Goal: Register for event/course

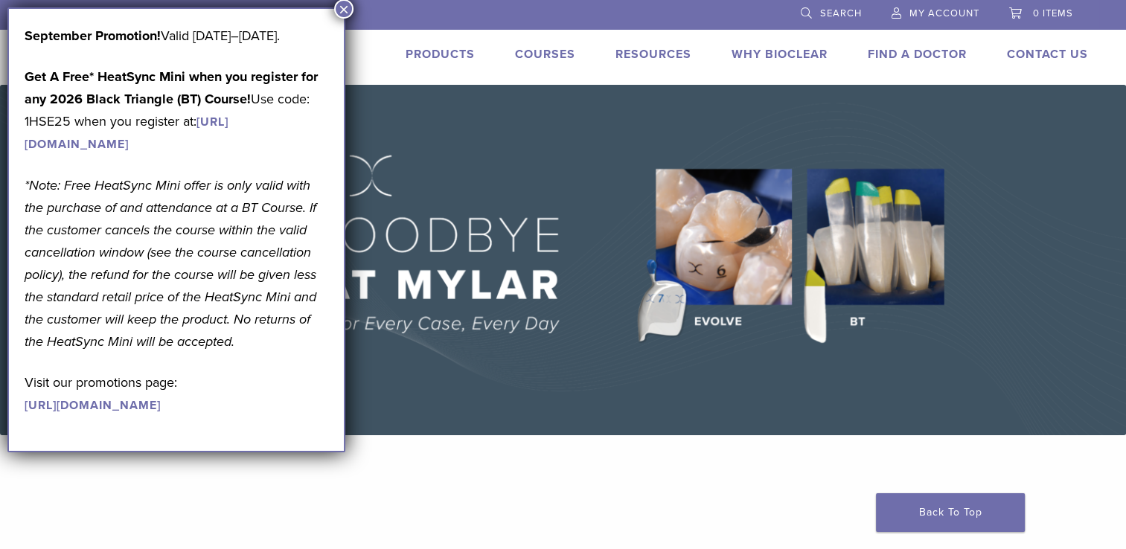
click at [539, 51] on link "Courses" at bounding box center [545, 54] width 60 height 15
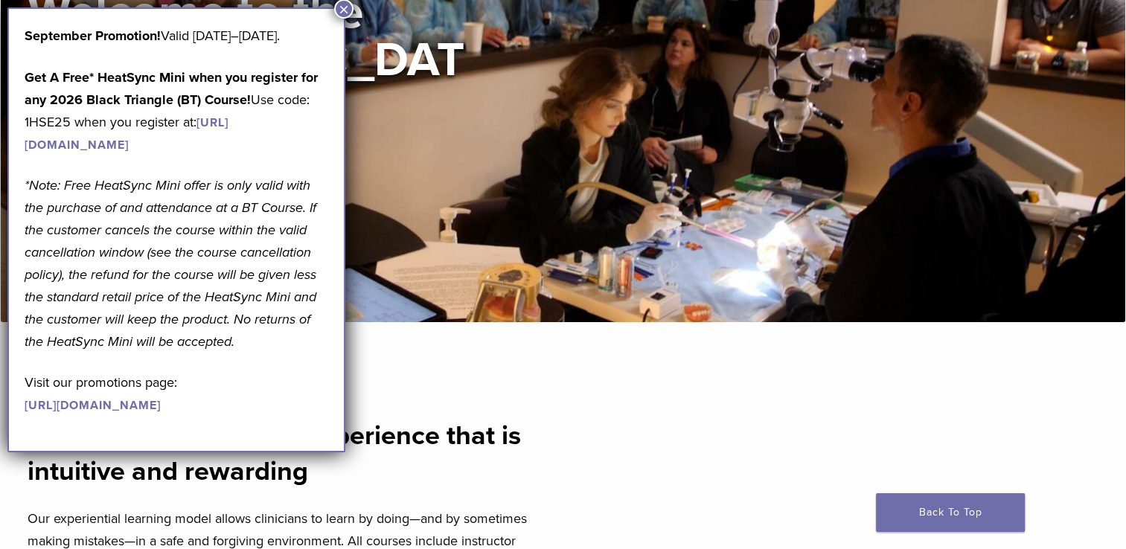
scroll to position [242, 0]
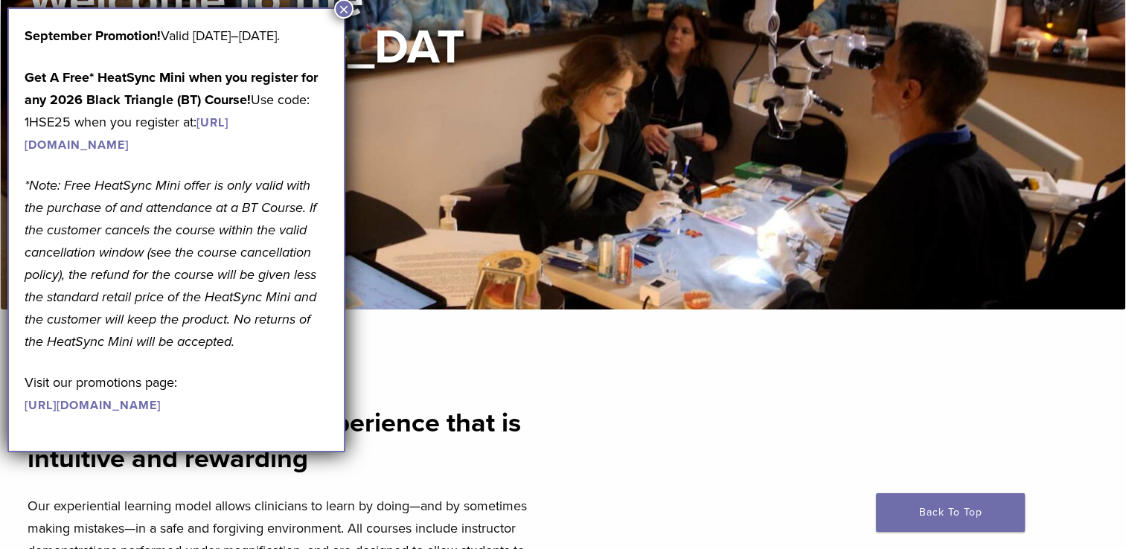
click at [345, 10] on button "×" at bounding box center [343, 8] width 19 height 19
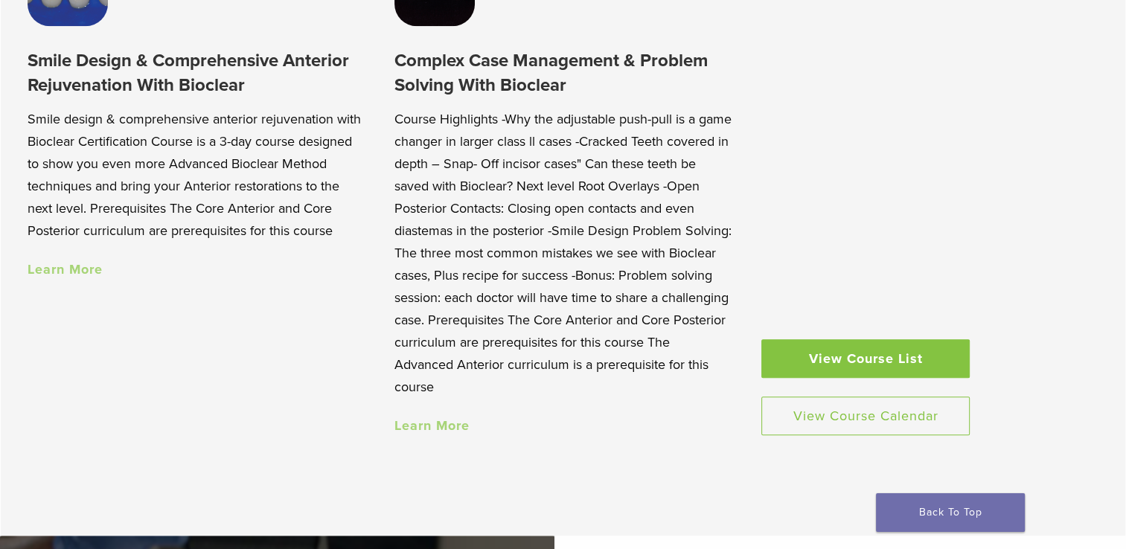
scroll to position [1489, 0]
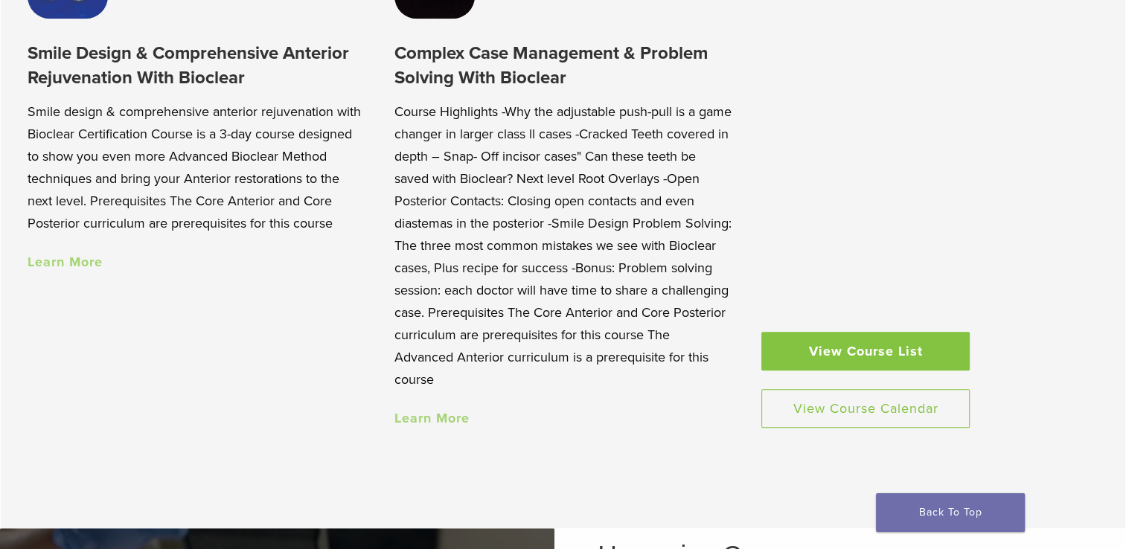
click at [878, 349] on link "View Course List" at bounding box center [866, 351] width 208 height 39
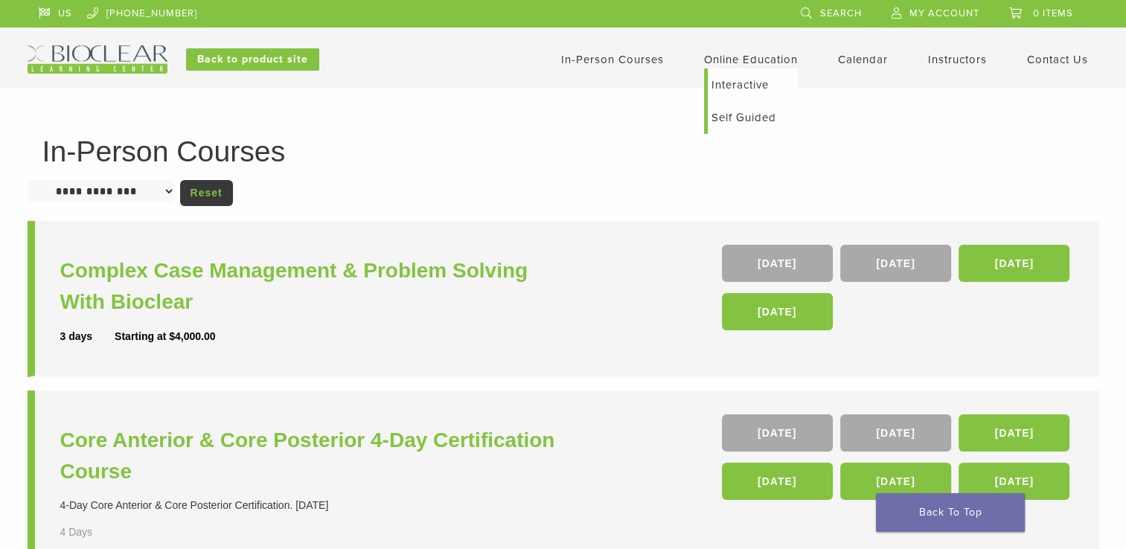
click at [733, 56] on link "Online Education" at bounding box center [751, 59] width 94 height 13
click at [733, 83] on link "Interactive" at bounding box center [753, 84] width 90 height 33
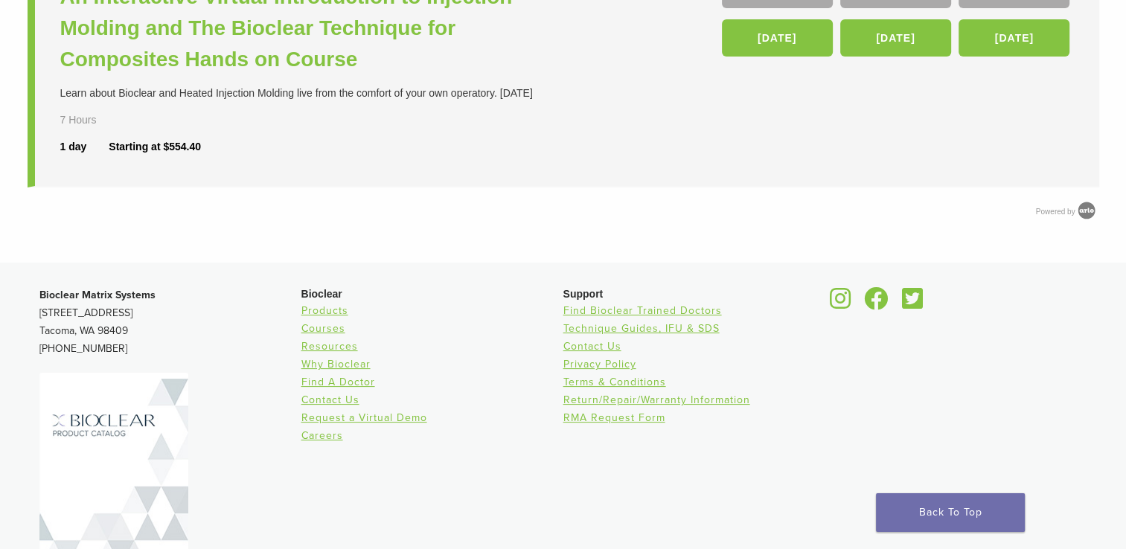
scroll to position [68, 0]
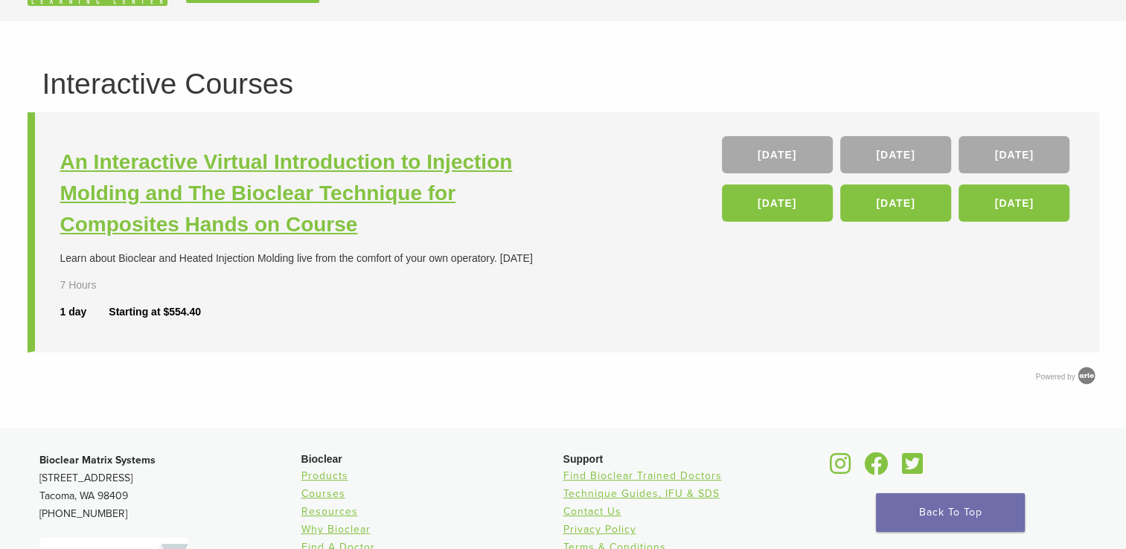
click at [200, 200] on h3 "An Interactive Virtual Introduction to Injection Molding and The Bioclear Techn…" at bounding box center [313, 194] width 507 height 94
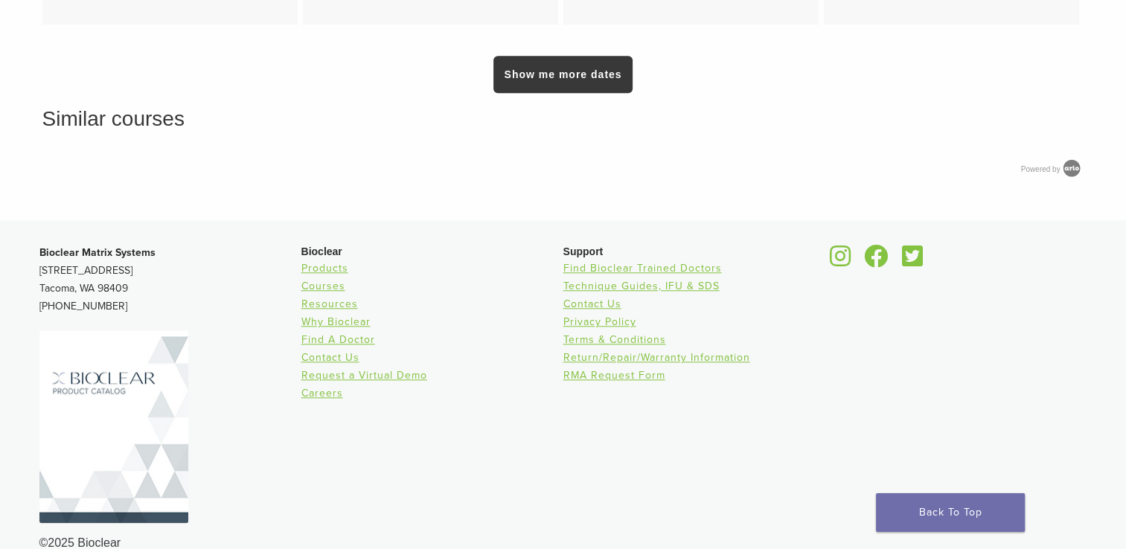
scroll to position [1481, 0]
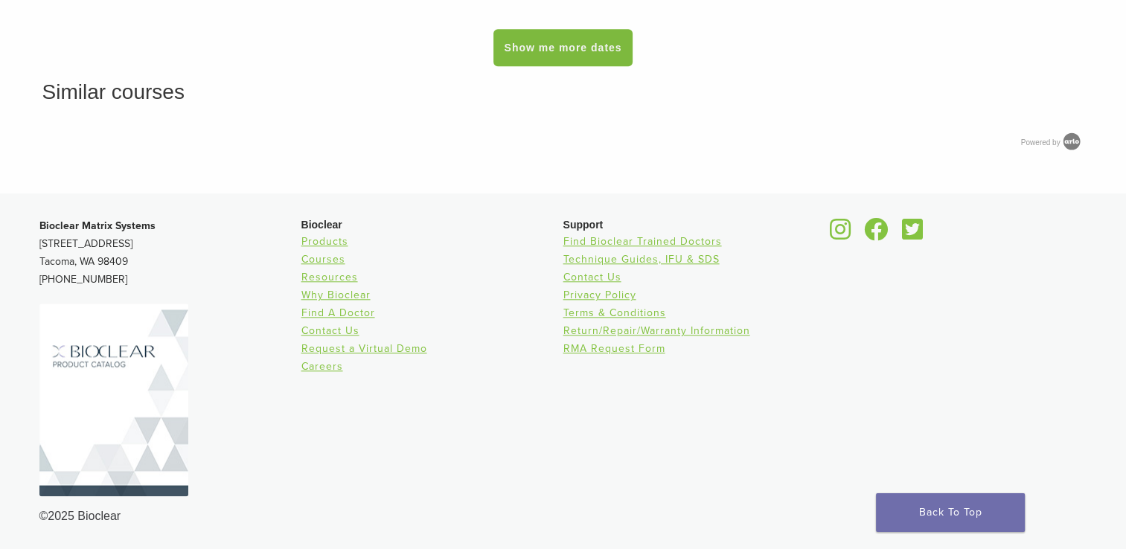
click at [562, 39] on link "Show me more dates" at bounding box center [563, 47] width 138 height 37
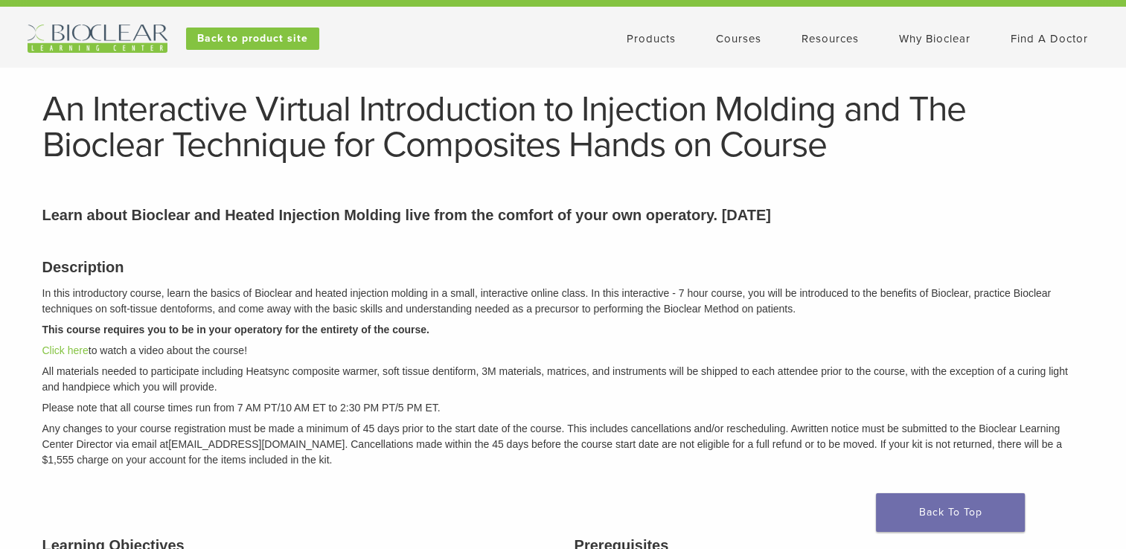
scroll to position [0, 0]
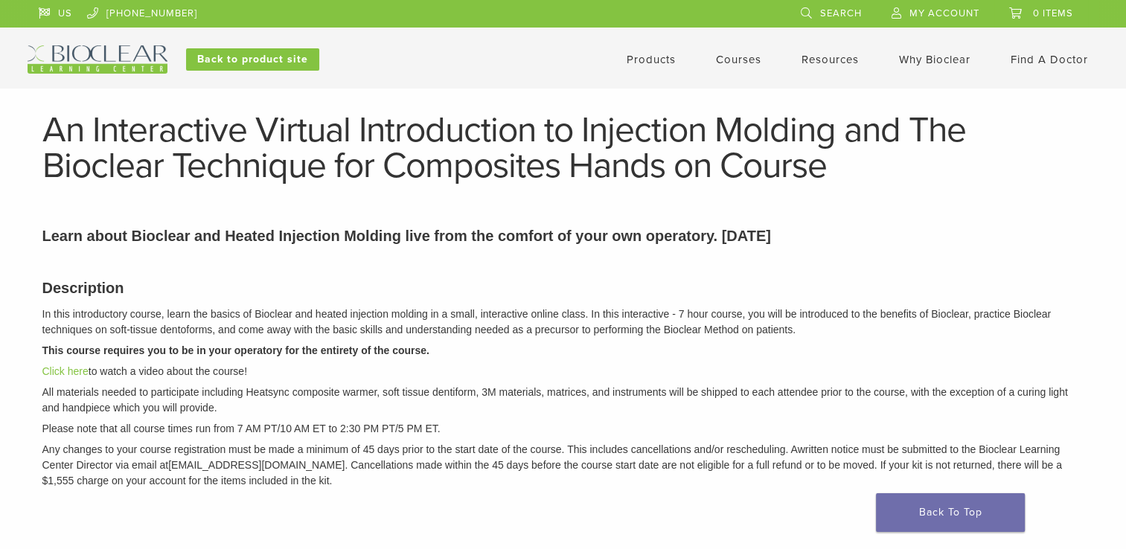
click at [716, 62] on link "Courses" at bounding box center [738, 59] width 45 height 13
